Goal: Information Seeking & Learning: Learn about a topic

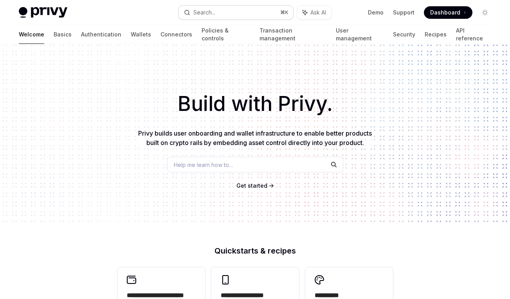
click at [219, 9] on button "Search... ⌘ K" at bounding box center [236, 12] width 115 height 14
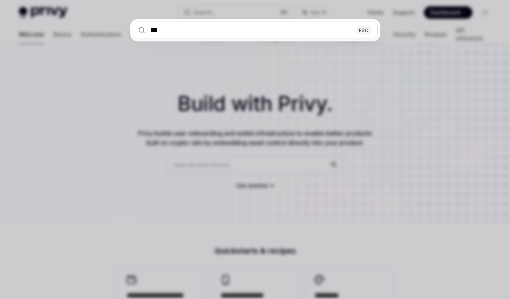
type input "****"
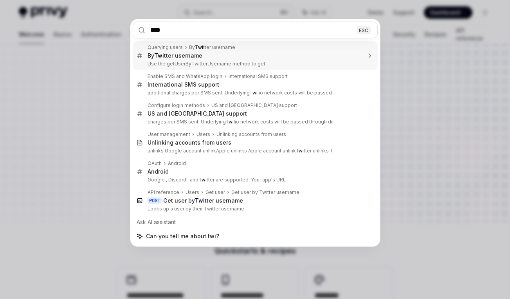
type textarea "*"
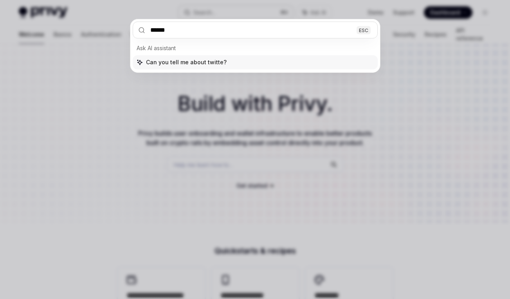
type input "*******"
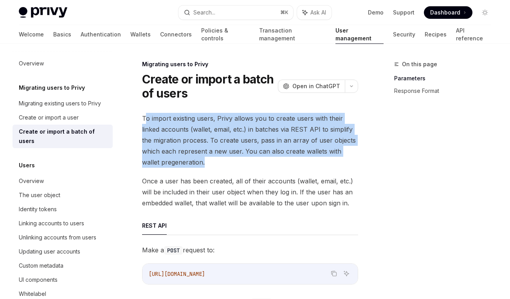
drag, startPoint x: 144, startPoint y: 113, endPoint x: 200, endPoint y: 159, distance: 72.4
click at [200, 159] on span "To import existing users, Privy allows you to create users with their linked ac…" at bounding box center [250, 140] width 216 height 55
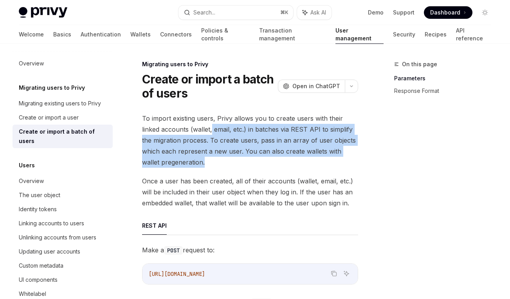
drag, startPoint x: 207, startPoint y: 158, endPoint x: 212, endPoint y: 133, distance: 25.5
click at [212, 133] on span "To import existing users, Privy allows you to create users with their linked ac…" at bounding box center [250, 140] width 216 height 55
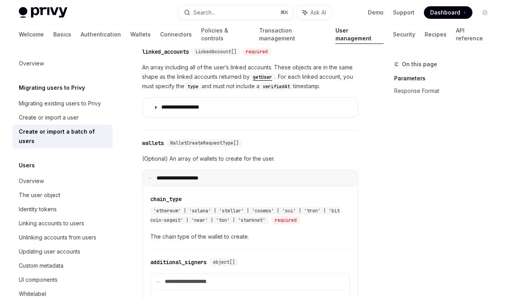
scroll to position [563, 0]
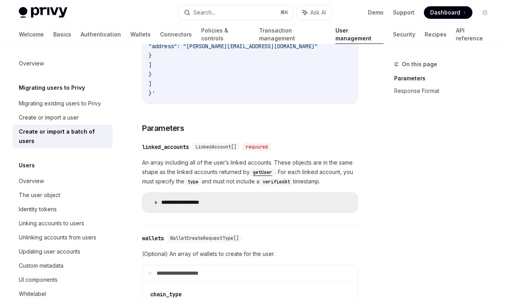
click at [169, 212] on summary "**********" at bounding box center [249, 203] width 215 height 20
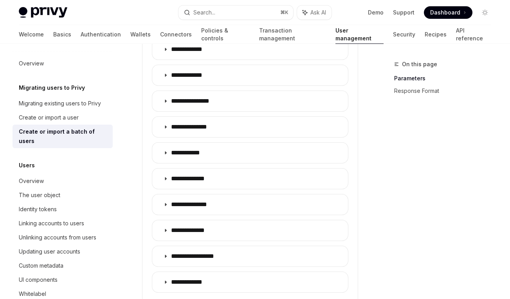
scroll to position [905, 0]
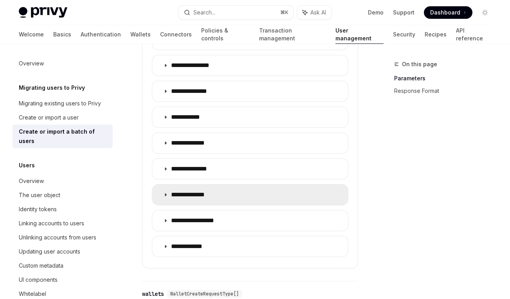
click at [180, 198] on p "**********" at bounding box center [193, 195] width 45 height 8
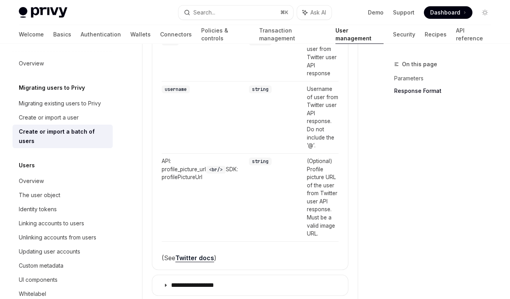
scroll to position [1143, 0]
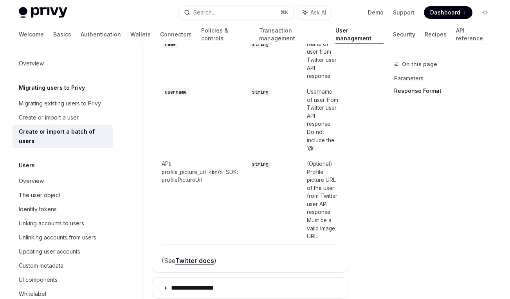
click at [196, 265] on link "Twitter docs" at bounding box center [194, 260] width 39 height 8
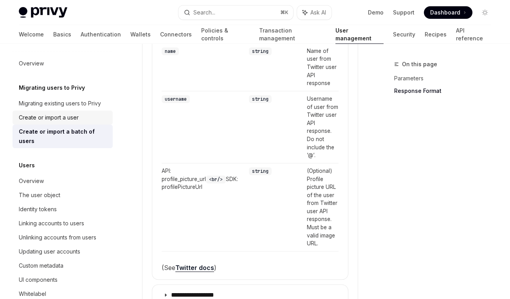
scroll to position [1136, 0]
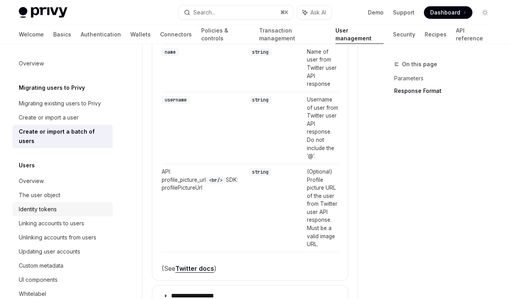
click at [44, 204] on div "Identity tokens" at bounding box center [38, 208] width 38 height 9
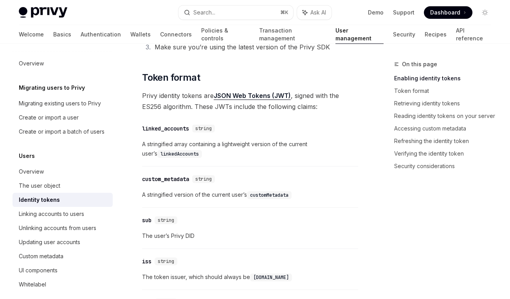
scroll to position [397, 0]
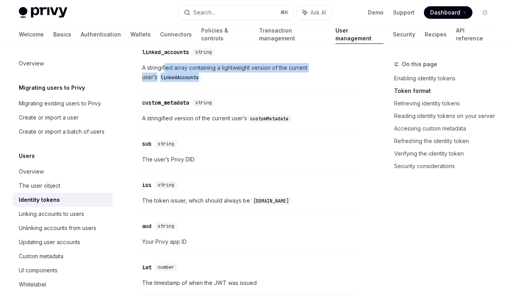
drag, startPoint x: 166, startPoint y: 64, endPoint x: 172, endPoint y: 77, distance: 14.4
click at [172, 78] on span "A stringified array containing a lightweight version of the current user’s link…" at bounding box center [250, 72] width 216 height 19
click at [172, 77] on code "linkedAccounts" at bounding box center [179, 78] width 45 height 8
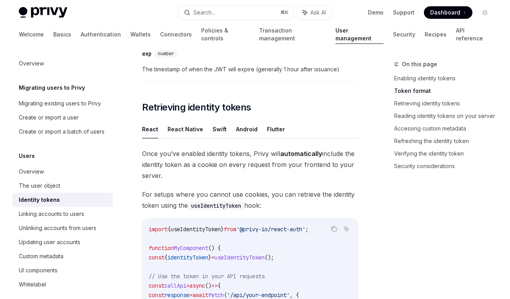
scroll to position [696, 0]
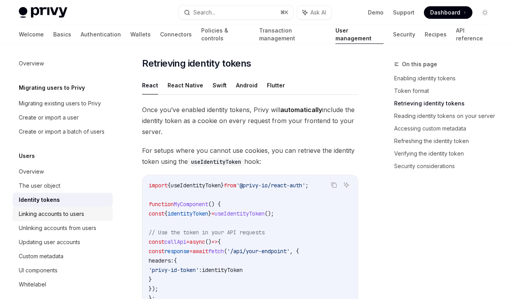
click at [83, 211] on div "Linking accounts to users" at bounding box center [51, 213] width 65 height 9
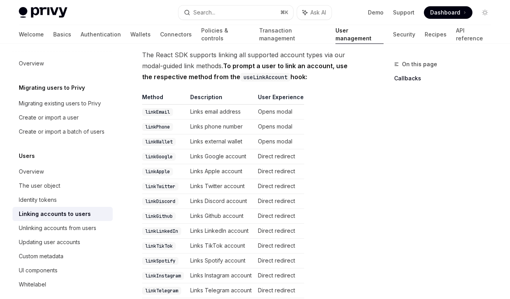
scroll to position [245, 0]
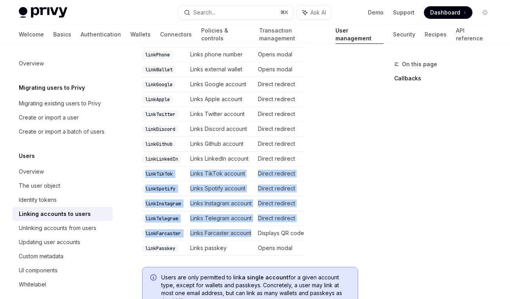
drag, startPoint x: 155, startPoint y: 167, endPoint x: 225, endPoint y: 238, distance: 99.9
click at [225, 238] on tbody "linkEmail Links email address Opens modal linkPhone Links phone number Opens mo…" at bounding box center [223, 143] width 162 height 223
click at [225, 238] on td "Links Farcaster account" at bounding box center [221, 233] width 68 height 15
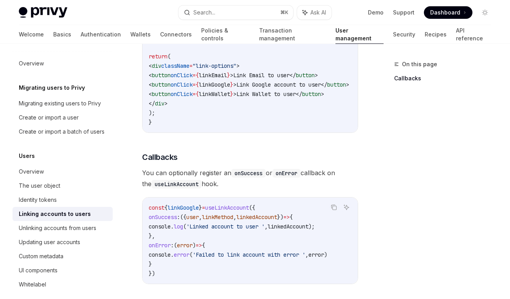
scroll to position [859, 0]
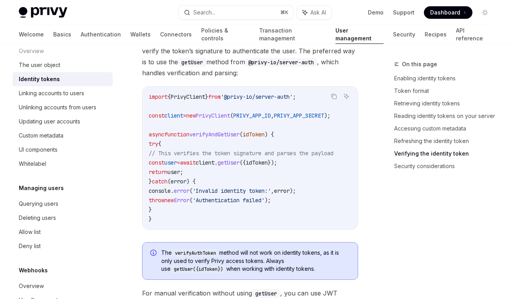
scroll to position [2305, 0]
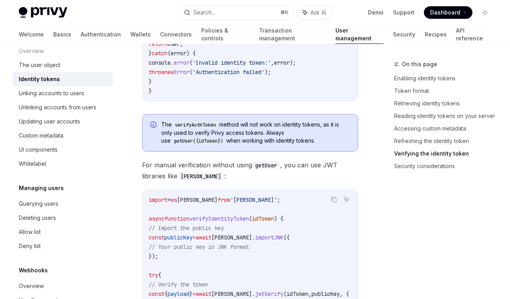
click at [40, 79] on div "Identity tokens" at bounding box center [39, 78] width 41 height 9
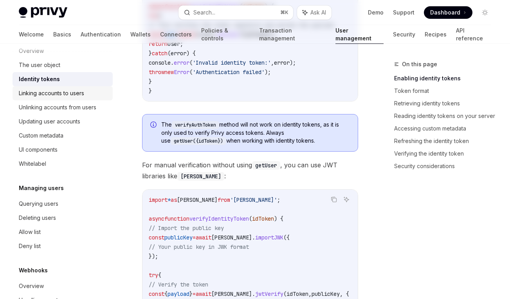
scroll to position [0, 0]
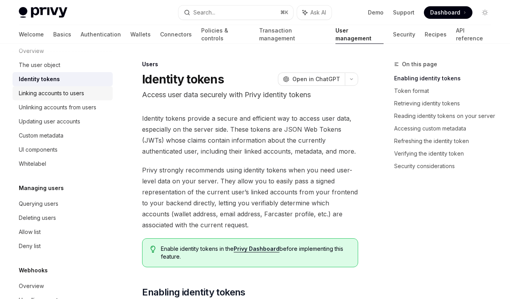
click at [54, 94] on div "Linking accounts to users" at bounding box center [51, 92] width 65 height 9
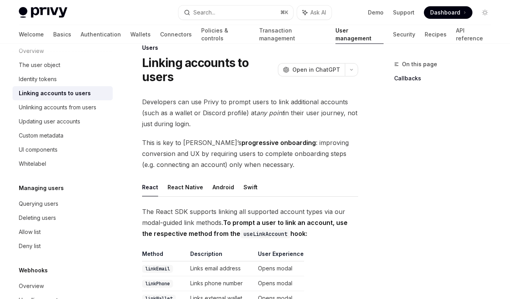
scroll to position [17, 0]
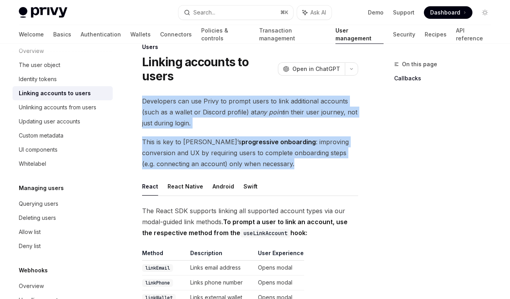
drag, startPoint x: 148, startPoint y: 98, endPoint x: 240, endPoint y: 162, distance: 112.7
click at [240, 162] on span "This is key to Privy’s progressive onboarding : improving conversion and UX by …" at bounding box center [250, 152] width 216 height 33
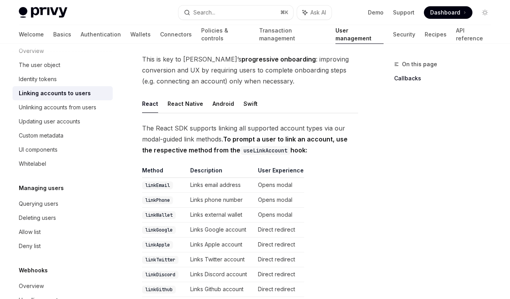
scroll to position [120, 0]
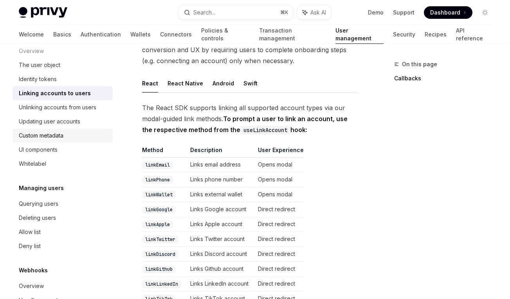
click at [54, 133] on div "Custom metadata" at bounding box center [41, 135] width 45 height 9
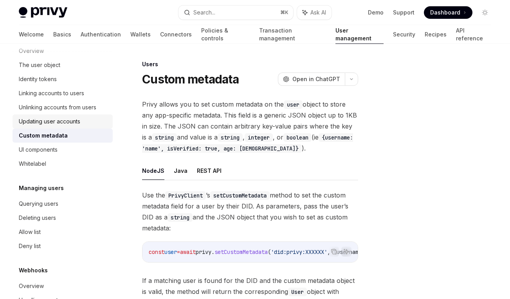
click at [58, 117] on div "Updating user accounts" at bounding box center [49, 121] width 61 height 9
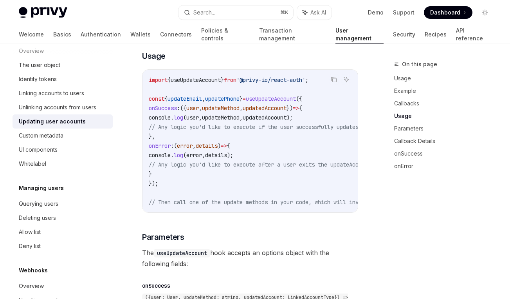
scroll to position [640, 0]
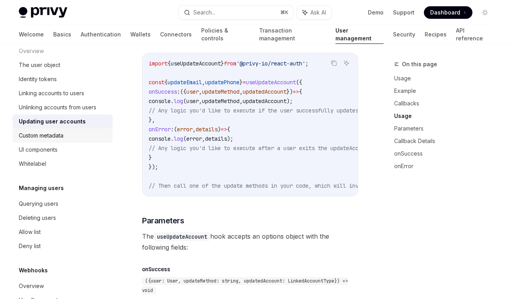
click at [63, 135] on div "Custom metadata" at bounding box center [41, 135] width 45 height 9
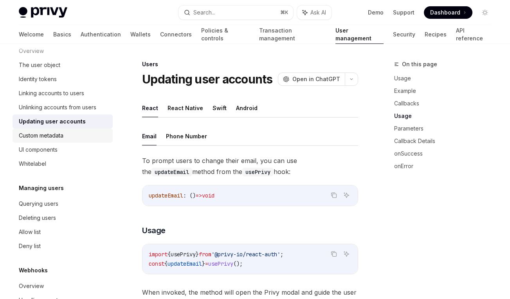
type textarea "*"
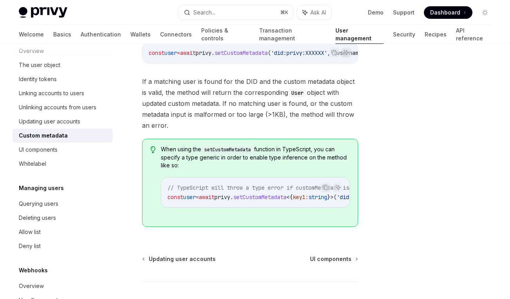
scroll to position [255, 0]
